Goal: Information Seeking & Learning: Learn about a topic

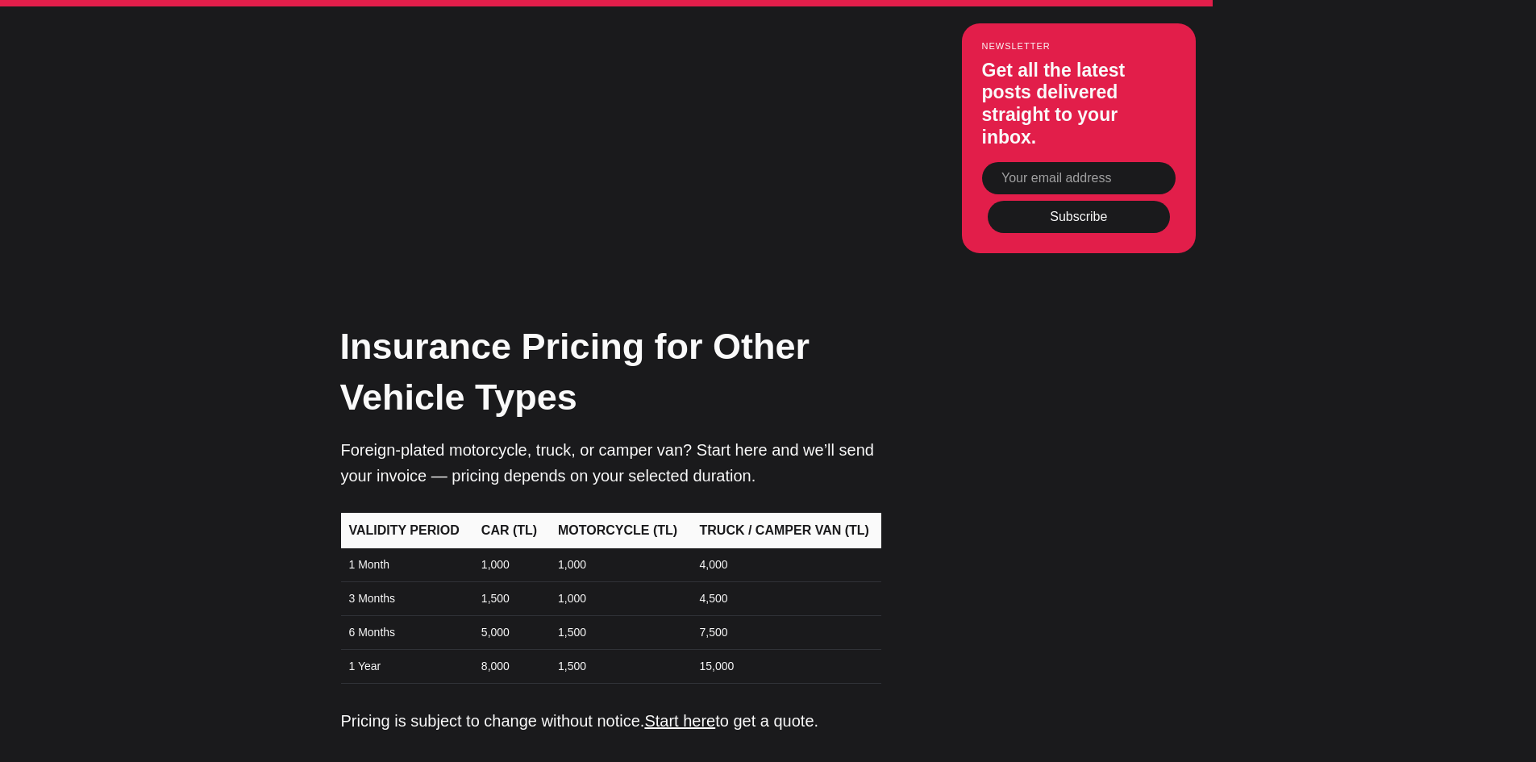
scroll to position [6855, 0]
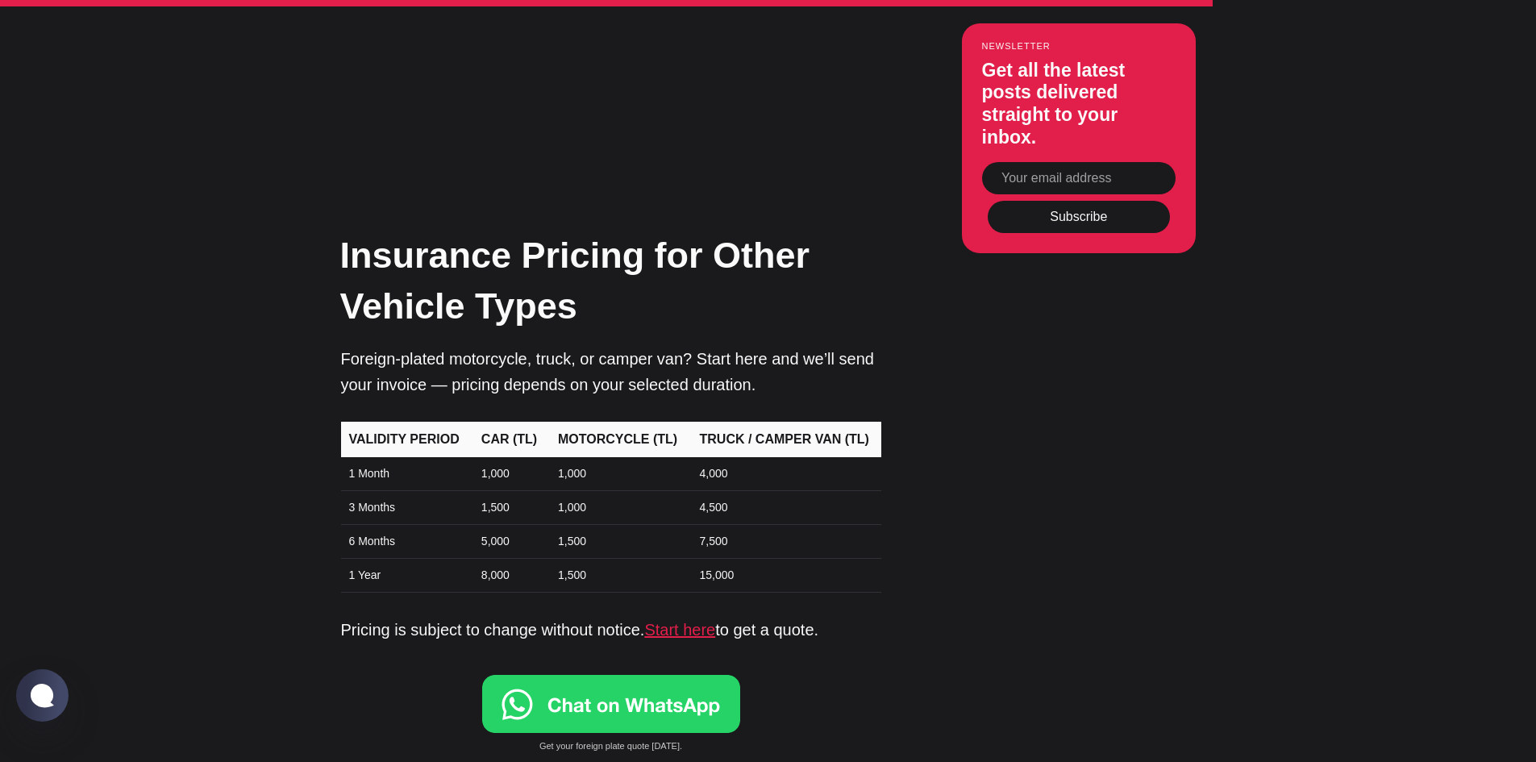
click at [703, 621] on link "Start here" at bounding box center [679, 630] width 71 height 18
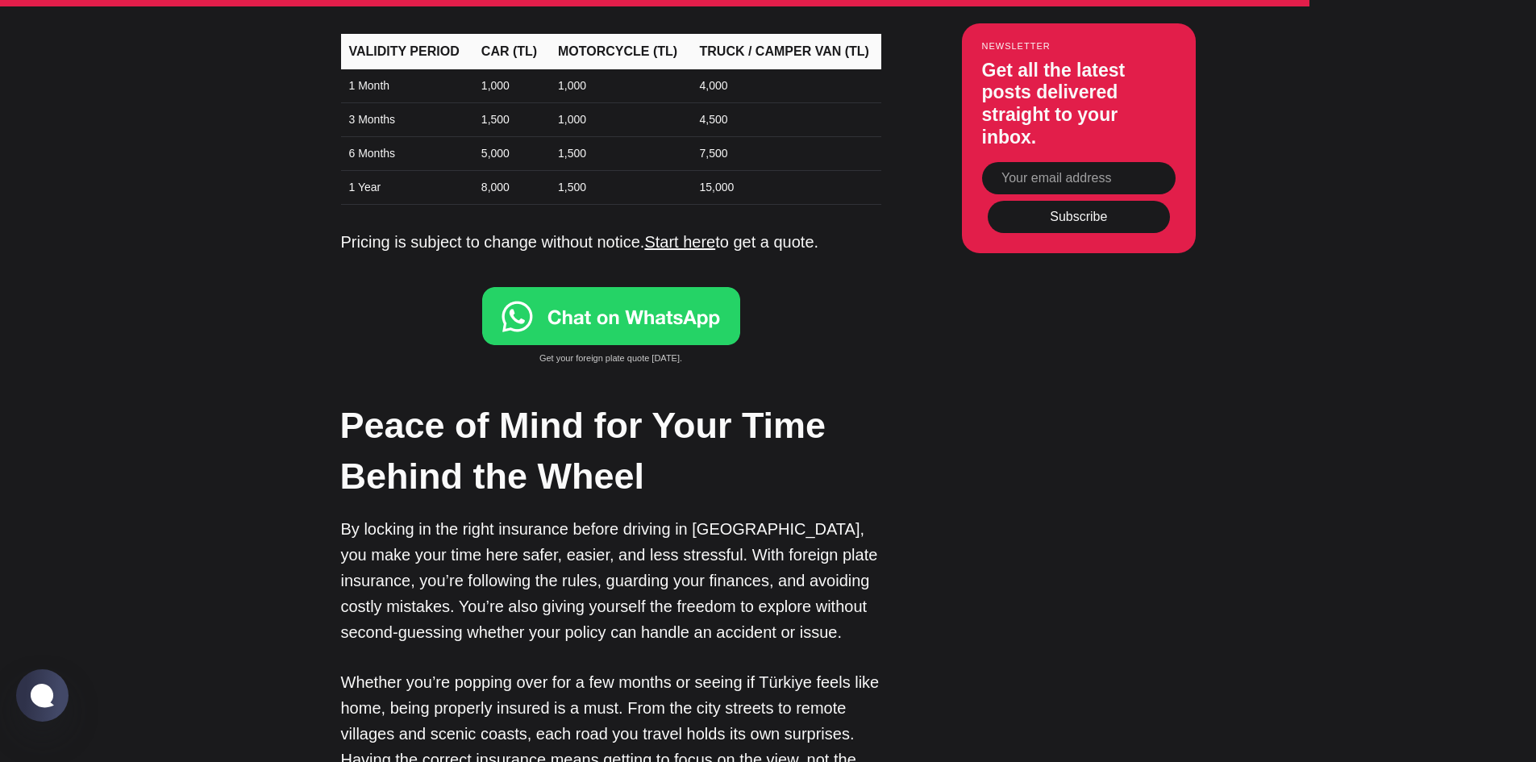
scroll to position [7097, 0]
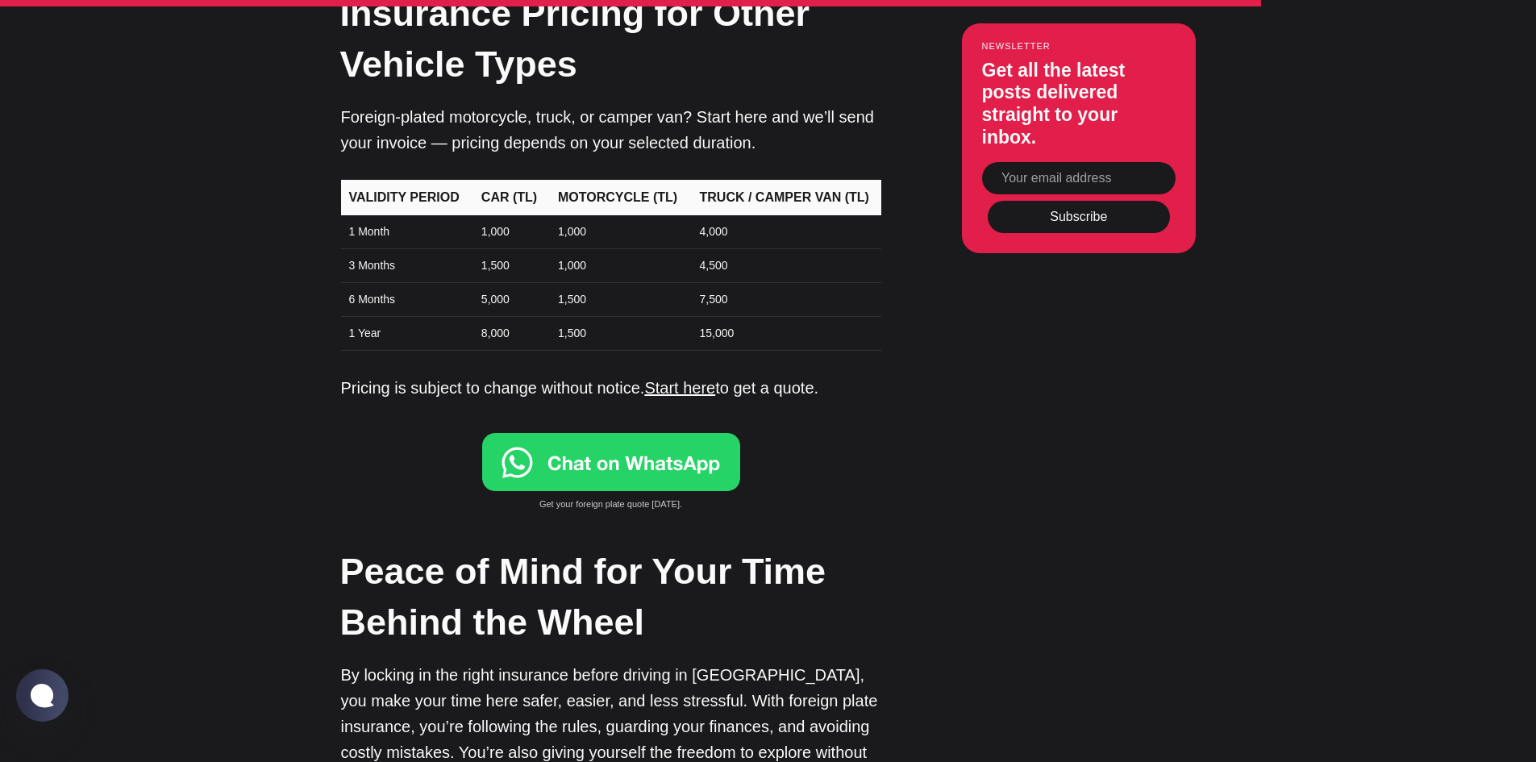
click at [611, 433] on img at bounding box center [611, 462] width 258 height 58
